Goal: Navigation & Orientation: Understand site structure

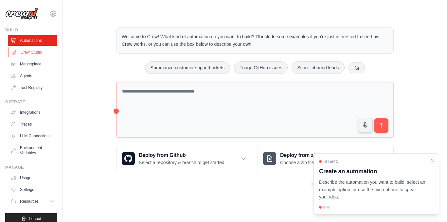
click at [33, 51] on link "Crew Studio" at bounding box center [33, 52] width 49 height 10
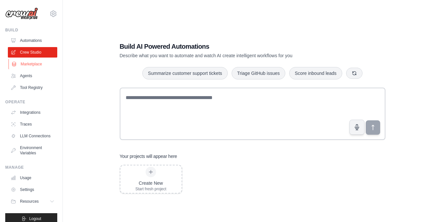
click at [34, 65] on link "Marketplace" at bounding box center [33, 64] width 49 height 10
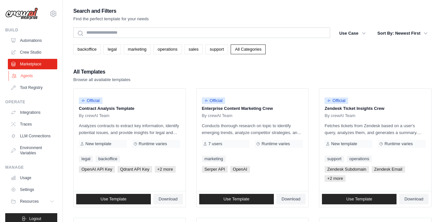
click at [24, 75] on link "Agents" at bounding box center [33, 76] width 49 height 10
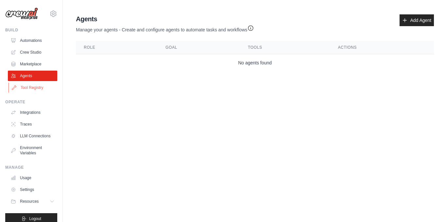
click at [29, 86] on link "Tool Registry" at bounding box center [33, 87] width 49 height 10
